Goal: Transaction & Acquisition: Purchase product/service

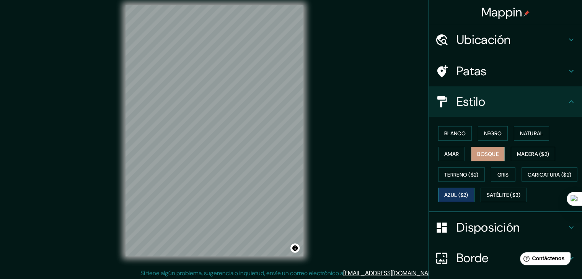
click at [474, 191] on button "Azul ($2)" at bounding box center [456, 195] width 36 height 15
click at [520, 132] on font "Natural" at bounding box center [531, 133] width 23 height 7
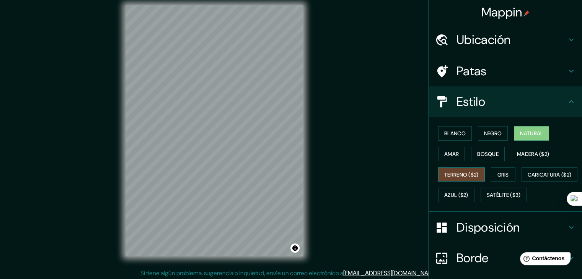
click at [464, 172] on font "Terreno ($2)" at bounding box center [461, 174] width 34 height 7
click at [481, 152] on font "Bosque" at bounding box center [487, 154] width 21 height 7
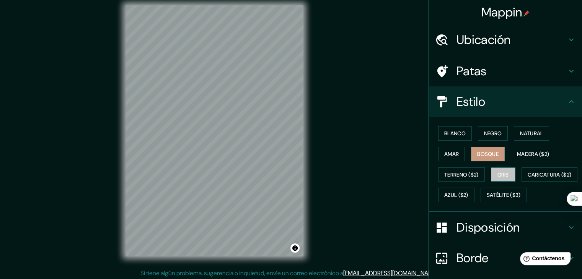
click at [497, 174] on font "Gris" at bounding box center [502, 174] width 11 height 7
click at [482, 158] on font "Bosque" at bounding box center [487, 154] width 21 height 10
click at [527, 178] on font "Caricatura ($2)" at bounding box center [549, 174] width 44 height 7
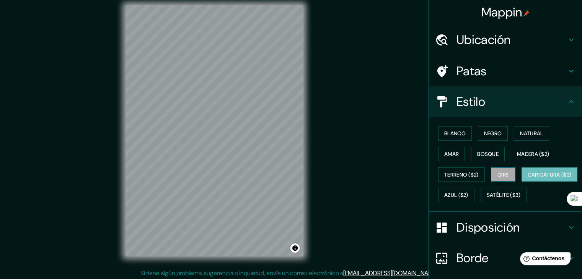
click at [508, 177] on button "Gris" at bounding box center [503, 174] width 24 height 15
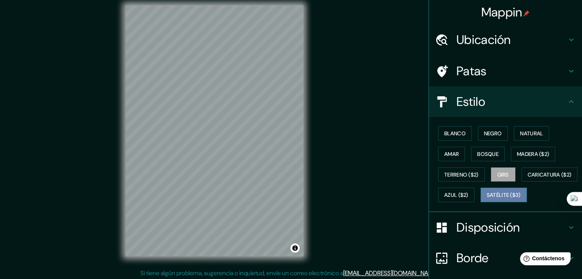
click at [486, 200] on font "Satélite ($3)" at bounding box center [503, 195] width 34 height 10
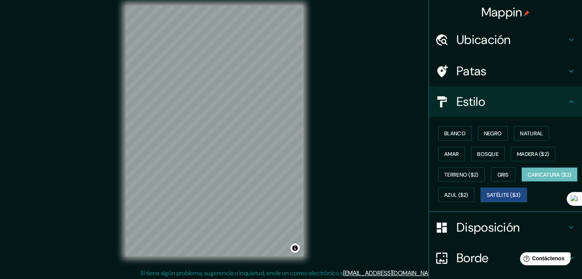
click at [527, 178] on font "Caricatura ($2)" at bounding box center [549, 174] width 44 height 7
drag, startPoint x: 499, startPoint y: 186, endPoint x: 502, endPoint y: 191, distance: 6.0
click at [500, 189] on div "Blanco Negro Natural [PERSON_NAME] ($2) Terreno ($2) Gris Caricatura ($2) Azul …" at bounding box center [508, 164] width 147 height 82
click at [468, 192] on font "Azul ($2)" at bounding box center [456, 195] width 24 height 7
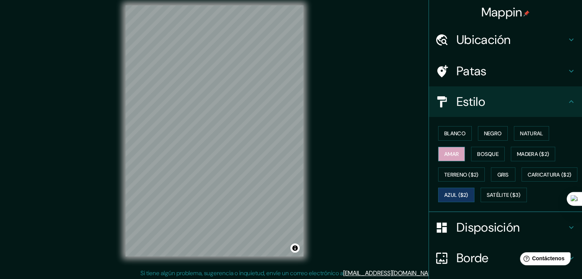
click at [446, 155] on font "Amar" at bounding box center [451, 154] width 15 height 7
click at [530, 152] on font "Madera ($2)" at bounding box center [533, 154] width 32 height 7
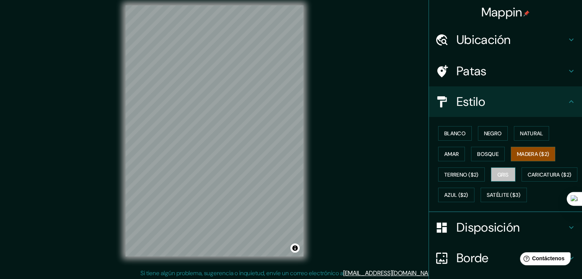
click at [501, 174] on font "Gris" at bounding box center [502, 174] width 11 height 7
click at [485, 154] on font "Bosque" at bounding box center [487, 154] width 21 height 7
click at [520, 152] on font "Madera ($2)" at bounding box center [533, 154] width 32 height 7
click at [520, 140] on button "Natural" at bounding box center [531, 133] width 35 height 15
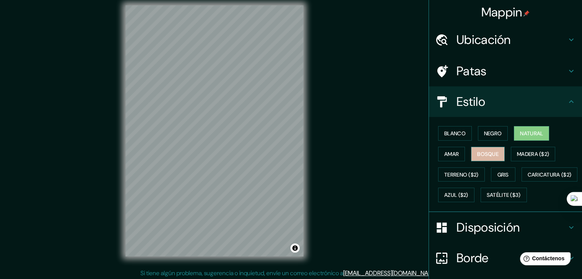
click at [485, 147] on button "Bosque" at bounding box center [488, 154] width 34 height 15
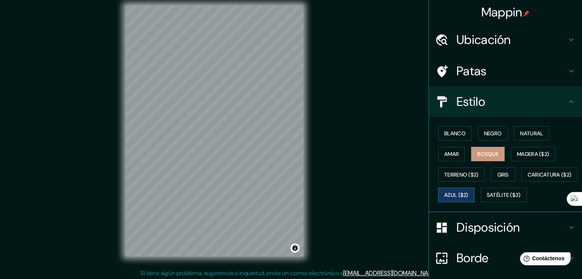
click at [468, 193] on font "Azul ($2)" at bounding box center [456, 195] width 24 height 7
click at [456, 175] on font "Terreno ($2)" at bounding box center [461, 174] width 34 height 7
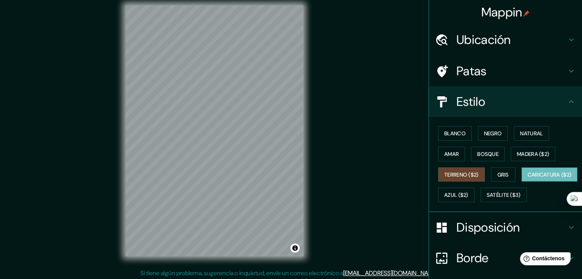
click at [527, 178] on font "Caricatura ($2)" at bounding box center [549, 174] width 44 height 7
click at [444, 156] on font "Amar" at bounding box center [451, 154] width 15 height 7
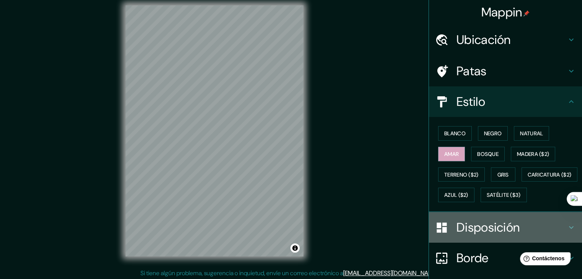
click at [462, 236] on font "Disposición" at bounding box center [487, 228] width 63 height 16
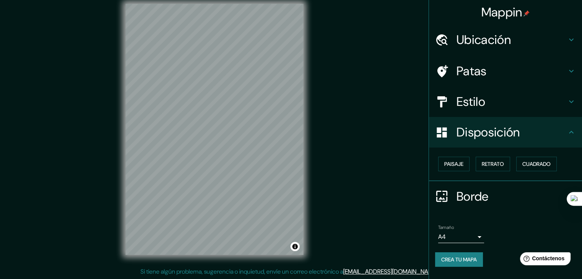
scroll to position [9, 0]
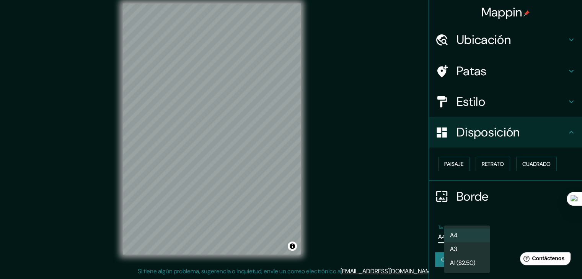
click at [475, 241] on body "Mappin Ubicación Tlaxcala,, [GEOGRAPHIC_DATA] [GEOGRAPHIC_DATA] [PERSON_NAME] […" at bounding box center [291, 130] width 582 height 279
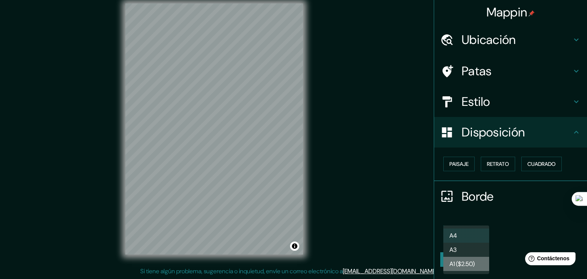
click at [473, 262] on font "A1 ($2.50)" at bounding box center [462, 264] width 25 height 8
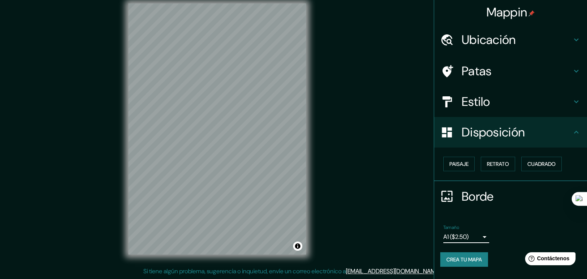
click at [472, 232] on body "Mappin Ubicación Tlaxcala,, [GEOGRAPHIC_DATA] [GEOGRAPHIC_DATA] [PERSON_NAME] […" at bounding box center [293, 130] width 587 height 279
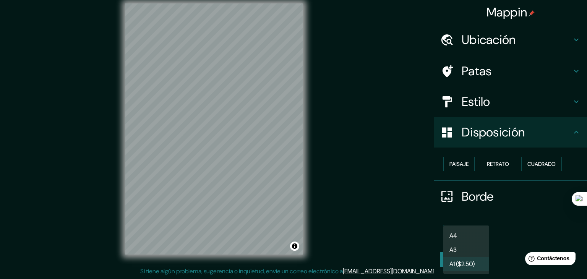
click at [506, 242] on div at bounding box center [293, 139] width 587 height 279
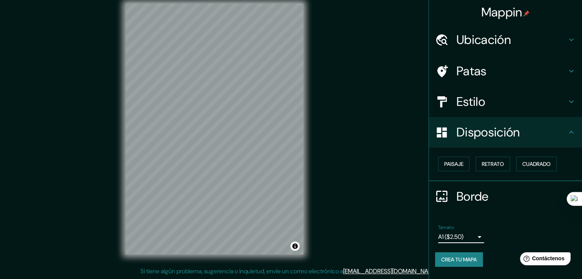
click at [465, 259] on font "Crea tu mapa" at bounding box center [459, 259] width 36 height 7
